Goal: Information Seeking & Learning: Learn about a topic

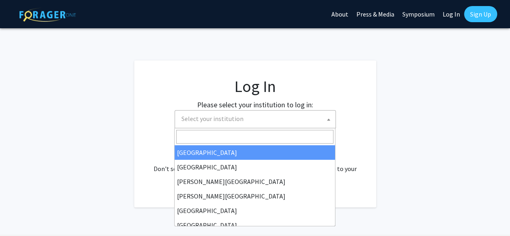
click at [266, 121] on span "Select your institution" at bounding box center [256, 118] width 157 height 17
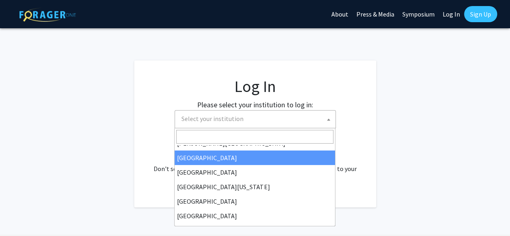
scroll to position [40, 0]
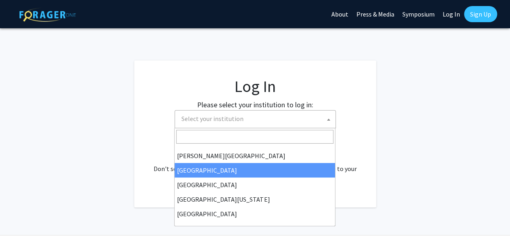
select select "6"
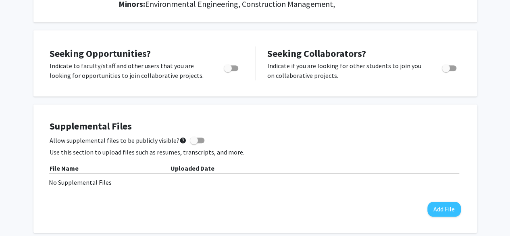
scroll to position [282, 0]
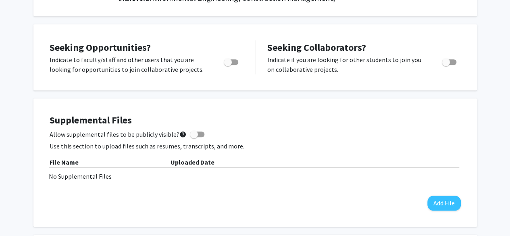
click at [235, 65] on label "Toggle" at bounding box center [230, 62] width 18 height 10
click at [228, 65] on input "Are you actively seeking opportunities?" at bounding box center [227, 65] width 0 height 0
checkbox input "true"
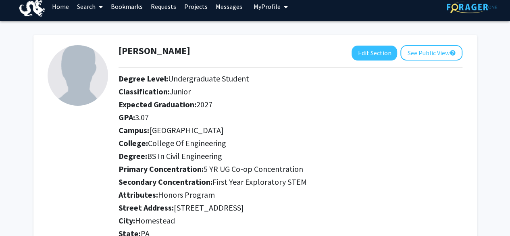
scroll to position [0, 0]
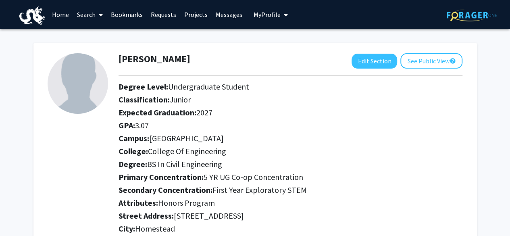
click at [93, 13] on link "Search" at bounding box center [90, 14] width 34 height 28
click at [113, 33] on span "Faculty/Staff" at bounding box center [102, 37] width 59 height 16
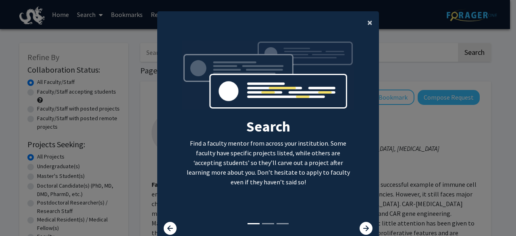
click at [361, 20] on button "×" at bounding box center [370, 22] width 18 height 23
click at [369, 20] on span "×" at bounding box center [369, 22] width 5 height 13
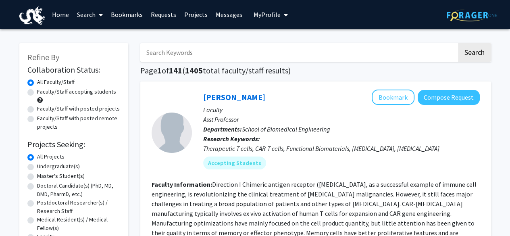
click at [199, 18] on link "Projects" at bounding box center [195, 14] width 31 height 28
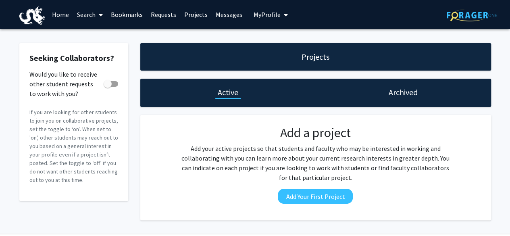
click at [162, 14] on link "Requests" at bounding box center [163, 14] width 33 height 28
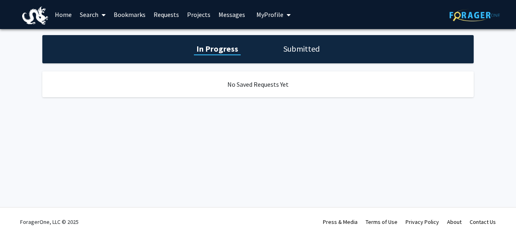
click at [82, 14] on link "Search" at bounding box center [93, 14] width 34 height 28
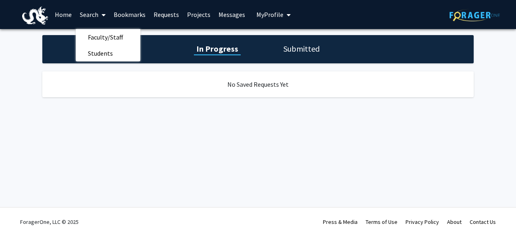
click at [55, 15] on link "Home" at bounding box center [63, 14] width 25 height 28
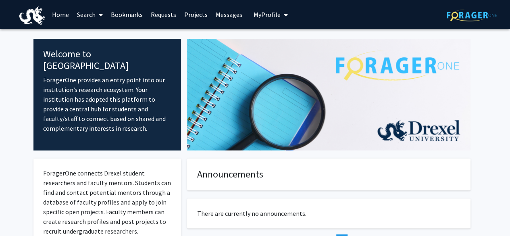
click at [100, 15] on icon at bounding box center [101, 15] width 4 height 6
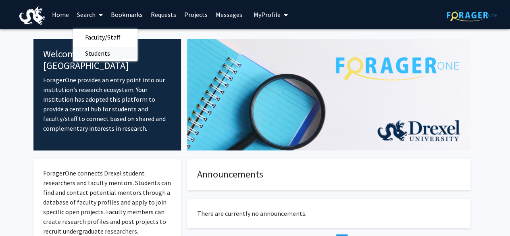
click at [100, 46] on span "Students" at bounding box center [97, 53] width 49 height 16
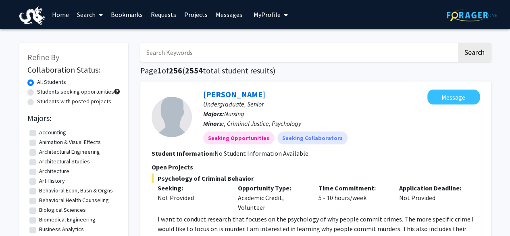
click at [96, 12] on span at bounding box center [99, 15] width 7 height 28
click at [106, 37] on span "Faculty/Staff" at bounding box center [102, 37] width 59 height 16
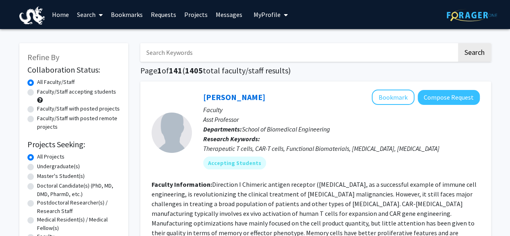
click at [175, 48] on input "Search Keywords" at bounding box center [298, 52] width 317 height 19
type input "VIP"
click at [458, 43] on button "Search" at bounding box center [474, 52] width 33 height 19
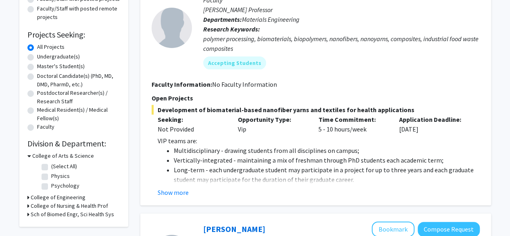
scroll to position [121, 0]
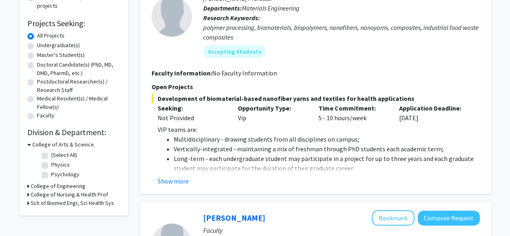
click at [37, 45] on label "Undergraduate(s)" at bounding box center [58, 45] width 43 height 8
click at [37, 45] on input "Undergraduate(s)" at bounding box center [39, 43] width 5 height 5
radio input "true"
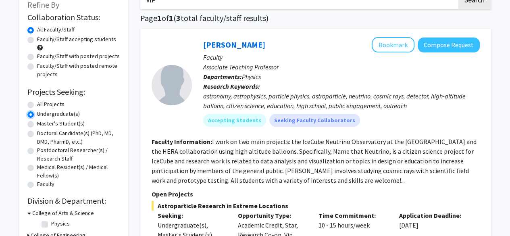
scroll to position [121, 0]
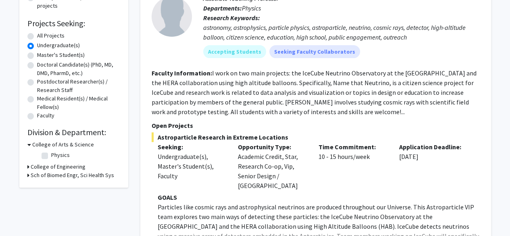
click at [65, 166] on h3 "College of Engineering" at bounding box center [58, 167] width 55 height 8
click at [80, 195] on h3 "Sch of Biomed Engr, Sci Health Sys" at bounding box center [72, 196] width 83 height 8
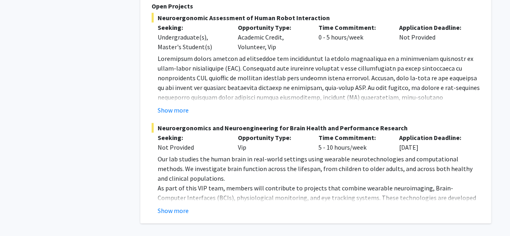
scroll to position [1117, 0]
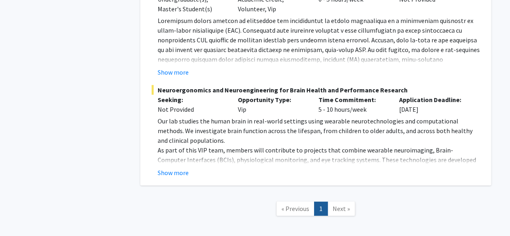
click at [343, 204] on span "Next »" at bounding box center [341, 208] width 17 height 8
click at [289, 204] on span "« Previous" at bounding box center [295, 208] width 28 height 8
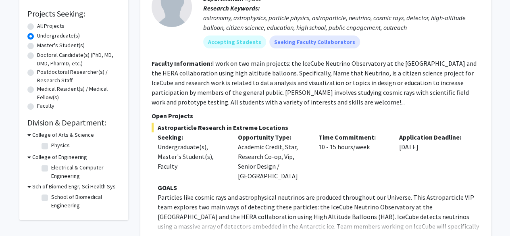
scroll to position [149, 0]
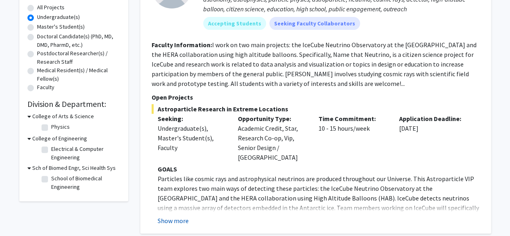
click at [181, 216] on button "Show more" at bounding box center [173, 221] width 31 height 10
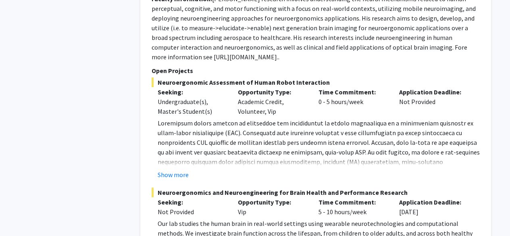
scroll to position [1399, 0]
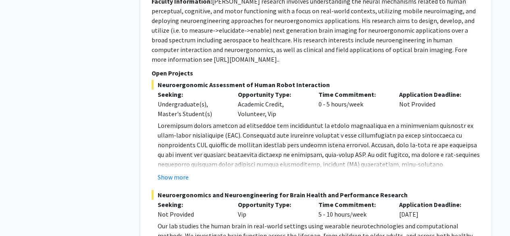
click at [172, 172] on button "Show more" at bounding box center [173, 177] width 31 height 10
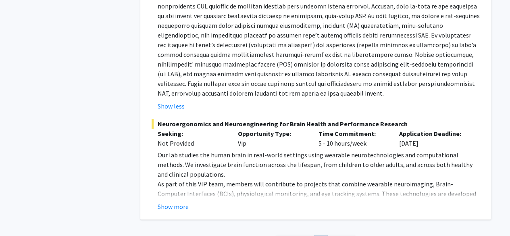
scroll to position [1572, 0]
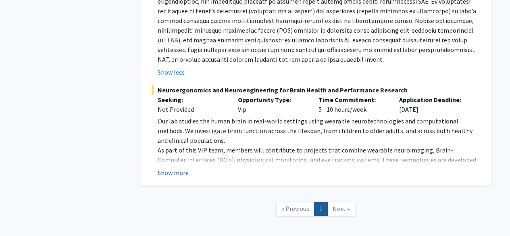
click at [181, 168] on button "Show more" at bounding box center [173, 173] width 31 height 10
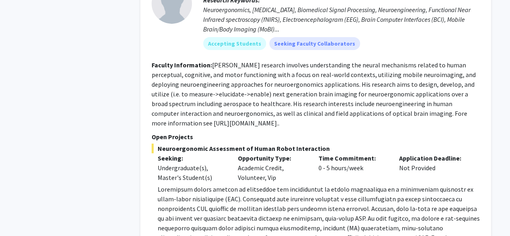
scroll to position [1317, 0]
